Goal: Task Accomplishment & Management: Manage account settings

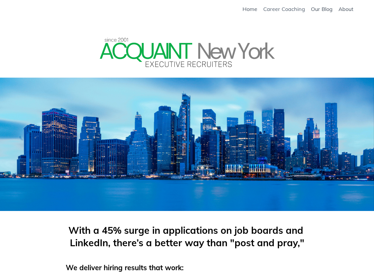
click at [294, 8] on link "Career Coaching" at bounding box center [285, 9] width 42 height 7
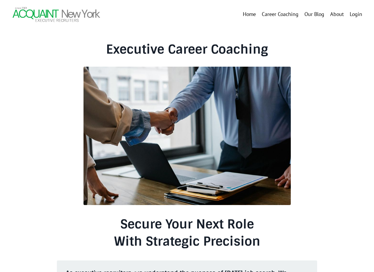
click at [248, 14] on link "Home" at bounding box center [249, 14] width 13 height 9
click at [357, 17] on link "Login" at bounding box center [356, 14] width 12 height 7
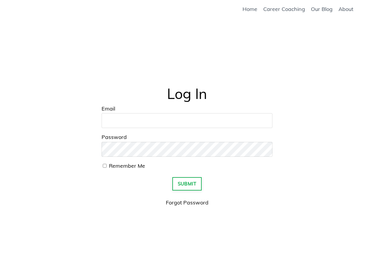
click at [192, 122] on input "Email" at bounding box center [187, 120] width 171 height 15
type input "[EMAIL_ADDRESS][DOMAIN_NAME]"
click at [173, 177] on button "SUBMIT" at bounding box center [188, 183] width 30 height 13
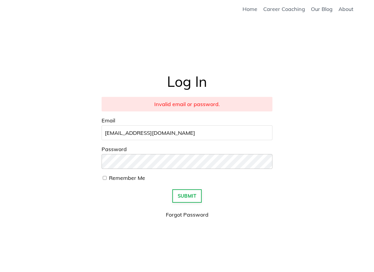
click at [173, 189] on button "SUBMIT" at bounding box center [188, 195] width 30 height 13
click at [279, 7] on link "Career Coaching" at bounding box center [285, 9] width 42 height 7
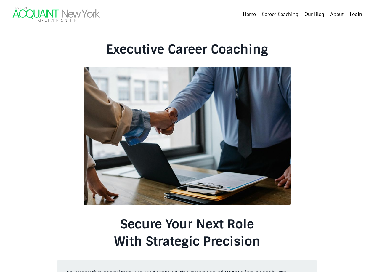
click at [39, 14] on img at bounding box center [56, 14] width 89 height 17
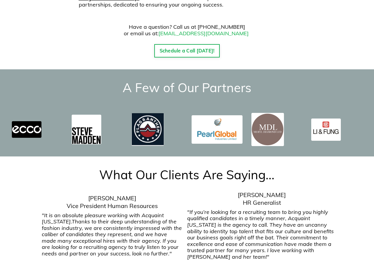
scroll to position [889, 0]
